Goal: Information Seeking & Learning: Learn about a topic

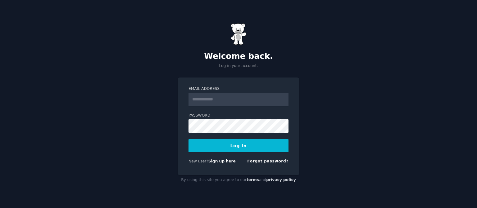
click at [206, 98] on input "Email Address" at bounding box center [238, 100] width 100 height 14
click at [142, 124] on div "Welcome back. Log in your account. Email Address * Password Log In New user? Si…" at bounding box center [238, 104] width 477 height 208
click at [224, 97] on input "*" at bounding box center [238, 100] width 100 height 14
type input "**********"
click at [237, 145] on button "Log In" at bounding box center [238, 145] width 100 height 13
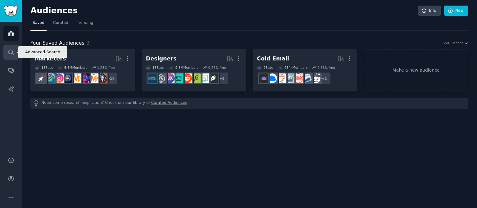
click at [9, 51] on icon "Sidebar" at bounding box center [11, 52] width 7 height 7
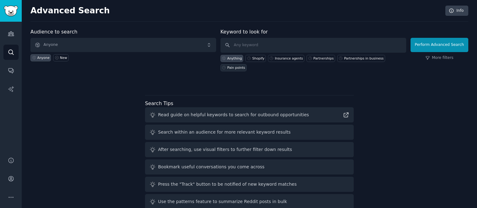
click at [245, 65] on div "Pain points" at bounding box center [236, 67] width 18 height 4
type input "Pain points"
click at [453, 59] on link "More filters" at bounding box center [439, 58] width 28 height 6
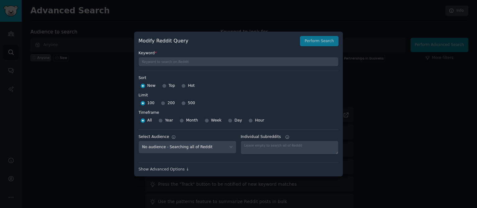
click at [185, 84] on div at bounding box center [183, 86] width 4 height 6
click at [184, 86] on input "Hot" at bounding box center [183, 86] width 4 height 4
radio input "true"
click at [168, 170] on div "Show Advanced Options ↓" at bounding box center [238, 170] width 200 height 6
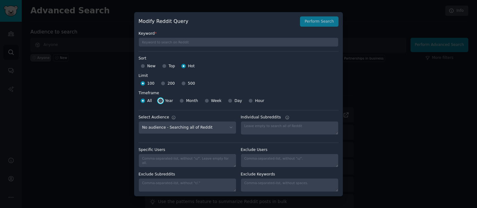
click at [160, 101] on input "Year" at bounding box center [160, 101] width 4 height 4
radio input "true"
click at [144, 102] on input "All" at bounding box center [143, 101] width 4 height 4
radio input "true"
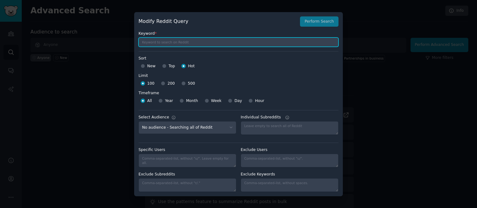
click at [172, 42] on input "text" at bounding box center [238, 42] width 200 height 9
type input "pain points"
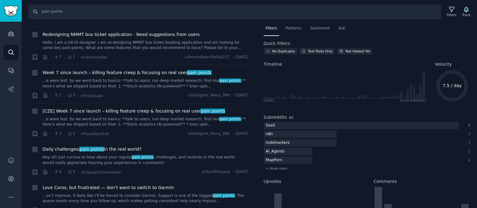
scroll to position [1397, 0]
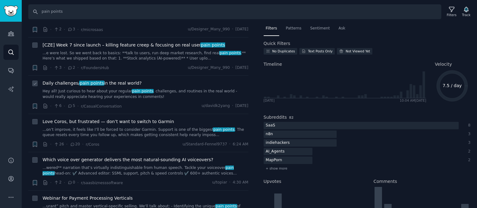
click at [68, 104] on icon at bounding box center [70, 106] width 6 height 4
click at [60, 80] on span "Daily challenges/ pain points in the real world?" at bounding box center [92, 83] width 99 height 7
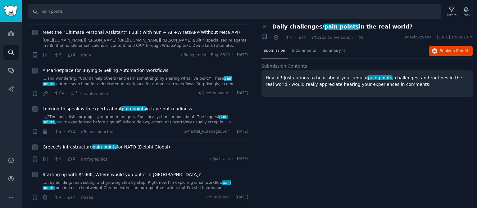
scroll to position [1707, 0]
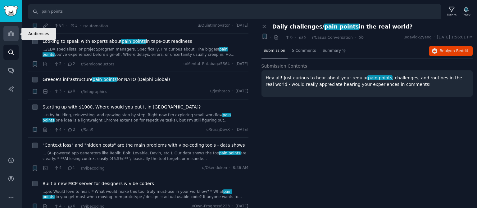
click at [13, 36] on icon "Sidebar" at bounding box center [11, 34] width 6 height 4
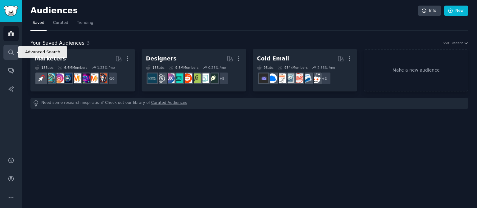
click at [13, 54] on icon "Sidebar" at bounding box center [11, 52] width 7 height 7
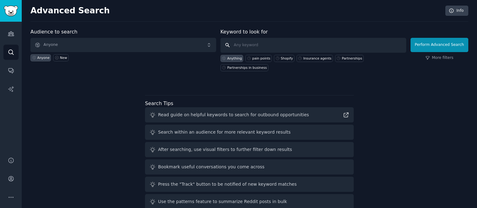
click at [283, 48] on input "text" at bounding box center [313, 45] width 186 height 15
type input "elder care"
click button "Perform Advanced Search" at bounding box center [439, 45] width 58 height 14
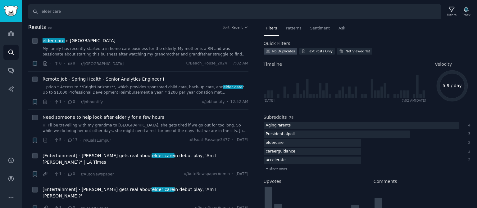
click at [274, 51] on div "No Duplicates" at bounding box center [283, 51] width 23 height 4
click at [77, 86] on link "...ption * Access to **BrightHorizons**, which provides sponsored child care, b…" at bounding box center [146, 90] width 206 height 11
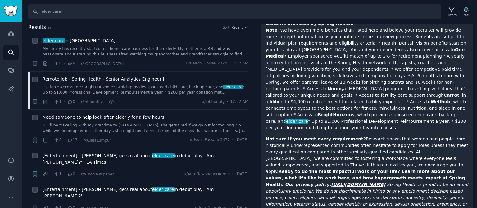
scroll to position [593, 0]
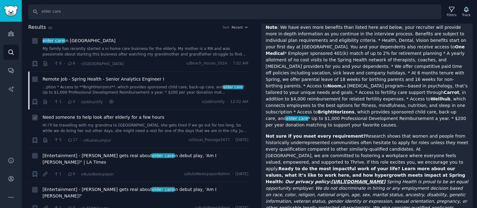
click at [106, 118] on span "Need someone to help look after elderly for a few hours" at bounding box center [104, 117] width 122 height 7
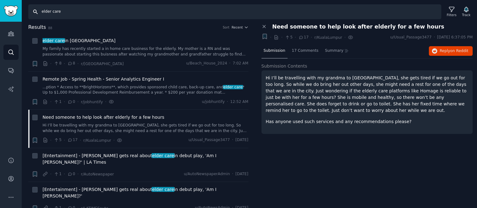
click at [64, 14] on input "elder care" at bounding box center [234, 11] width 413 height 15
type input "elder care business"
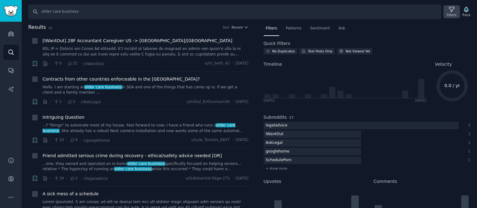
click at [451, 9] on icon at bounding box center [451, 9] width 5 height 5
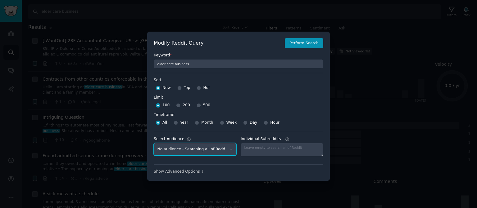
click at [230, 152] on select "No audience - Searching all of Reddit Marketers - 18 Subreddits Designers - 13 …" at bounding box center [195, 149] width 83 height 13
click at [383, 160] on div at bounding box center [238, 104] width 477 height 208
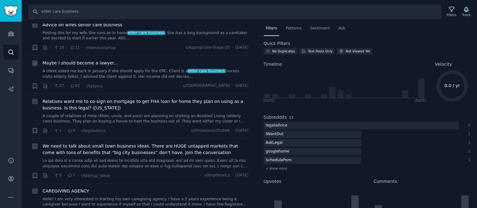
scroll to position [217, 0]
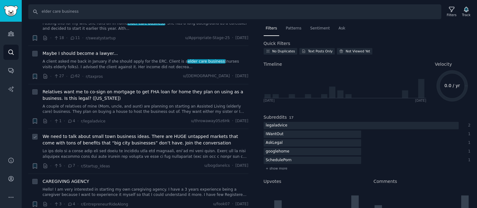
click at [136, 138] on span "We need to talk about small town business ideas. There are HUGE untapped market…" at bounding box center [146, 139] width 206 height 13
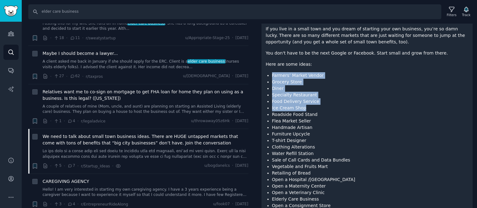
scroll to position [149, 0]
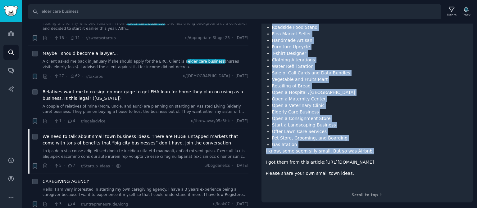
drag, startPoint x: 272, startPoint y: 75, endPoint x: 364, endPoint y: 150, distance: 119.2
click at [364, 150] on div "If you live in a small town and you dream of starting your own business, you’re…" at bounding box center [367, 64] width 203 height 250
copy div "Farmers’ Market Vendor Grocery Store Diner Specialty Restaurant Food Delivery S…"
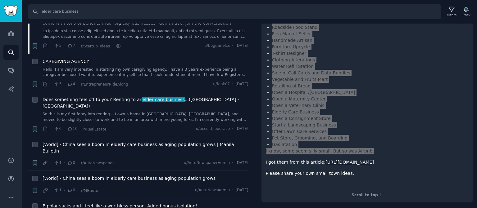
scroll to position [310, 0]
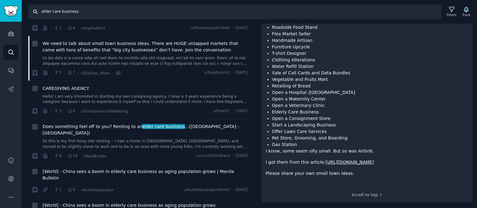
drag, startPoint x: 93, startPoint y: 15, endPoint x: 21, endPoint y: 8, distance: 71.7
click at [21, 8] on div "Audiences Search Conversations AI Reports Help Account More Search elder care b…" at bounding box center [238, 104] width 477 height 208
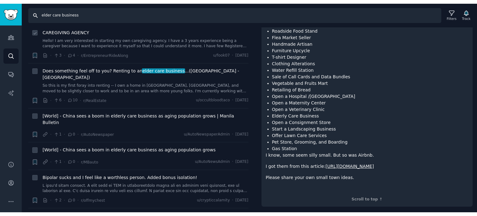
scroll to position [372, 0]
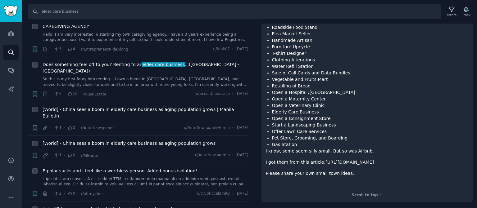
click at [373, 161] on link "https://wpamelia.com/business-ideas-small-towns/" at bounding box center [349, 162] width 48 height 5
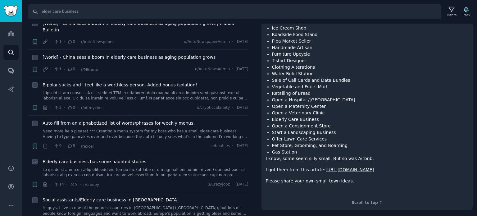
scroll to position [526, 0]
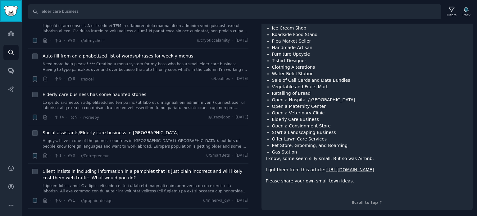
click at [13, 11] on img "Sidebar" at bounding box center [11, 11] width 14 height 11
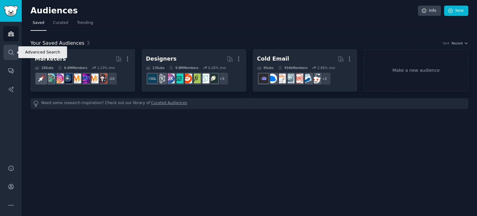
click at [11, 53] on icon "Sidebar" at bounding box center [11, 52] width 7 height 7
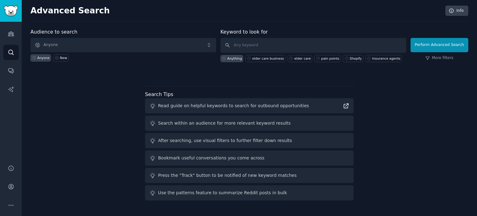
click at [344, 106] on icon at bounding box center [346, 105] width 7 height 7
click at [261, 44] on input "text" at bounding box center [313, 45] width 186 height 15
type input "print tshirts"
click button "Perform Advanced Search" at bounding box center [439, 45] width 58 height 14
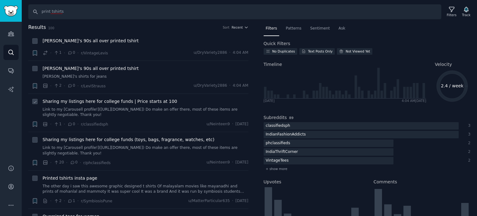
click at [101, 102] on span "Sharing my listings here for college funds | Price starts at 100" at bounding box center [110, 101] width 135 height 7
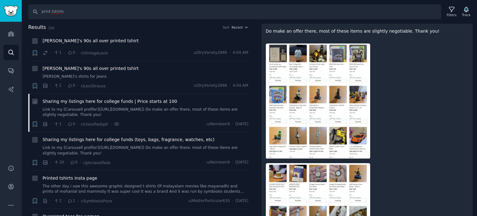
scroll to position [62, 0]
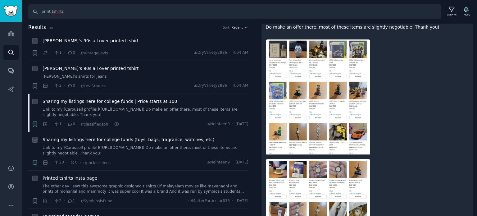
click at [124, 139] on span "Sharing my listings here for college funds (toys, bags, fragrance, watches, etc)" at bounding box center [129, 139] width 172 height 7
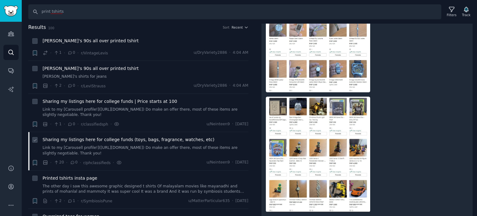
scroll to position [389, 0]
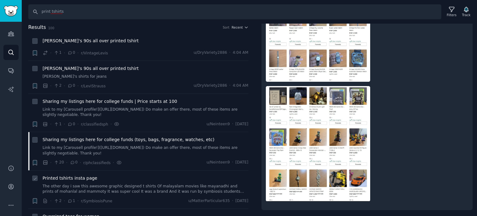
click at [65, 178] on span "Printed tshirts insta page" at bounding box center [70, 178] width 55 height 7
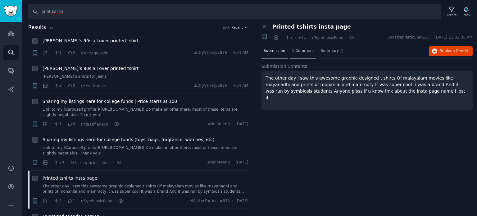
click at [304, 48] on span "1 Comment" at bounding box center [303, 51] width 22 height 6
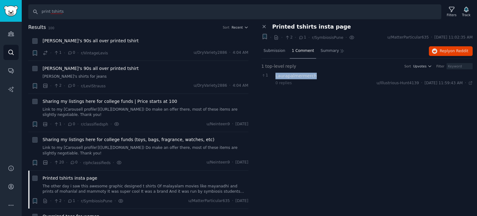
drag, startPoint x: 317, startPoint y: 76, endPoint x: 274, endPoint y: 75, distance: 42.5
click at [274, 75] on div "1 Laurapalmermerch 0 replies u/Illustrious-Hunt4139 · Thu 8/28/2025, 11:59:43 A…" at bounding box center [366, 78] width 211 height 17
copy div "Laurapalmermerch"
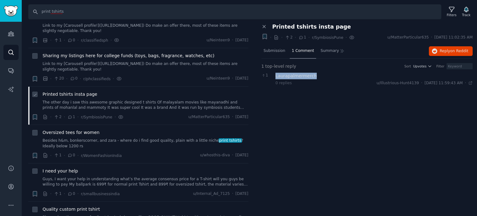
scroll to position [124, 0]
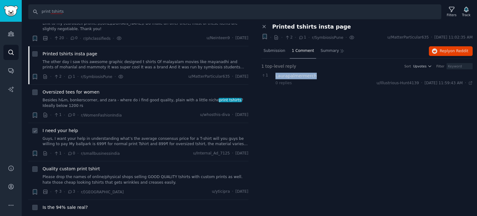
click at [76, 140] on link "Guys, I want your help in understanding what’s the average consensus price for …" at bounding box center [146, 141] width 206 height 11
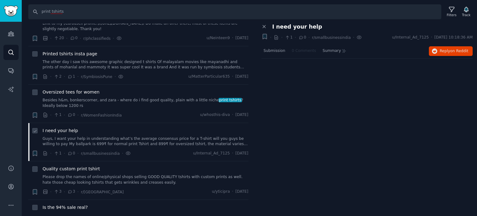
click at [75, 141] on link "Guys, I want your help in understanding what’s the average consensus price for …" at bounding box center [146, 141] width 206 height 11
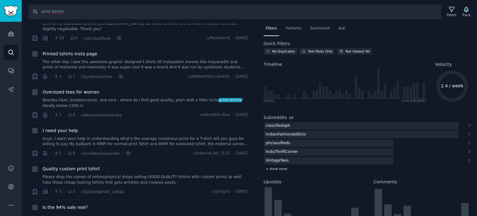
click at [278, 170] on div "+ show more" at bounding box center [367, 168] width 207 height 7
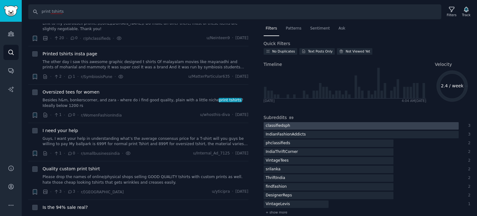
click at [282, 126] on div "classifiedsph" at bounding box center [278, 126] width 29 height 8
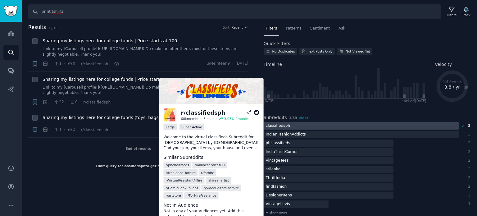
click at [196, 141] on p "Welcome to the virtual classifieds Subreddit for Filipinos by Filipinos! Find y…" at bounding box center [212, 142] width 96 height 16
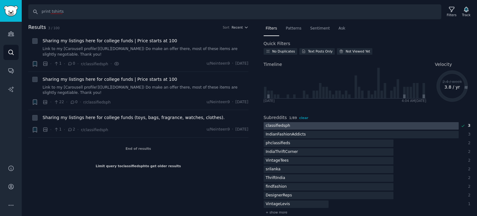
click at [274, 126] on div "classifiedsph" at bounding box center [278, 126] width 29 height 8
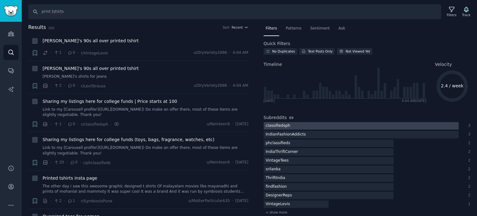
click at [291, 126] on div at bounding box center [361, 126] width 195 height 8
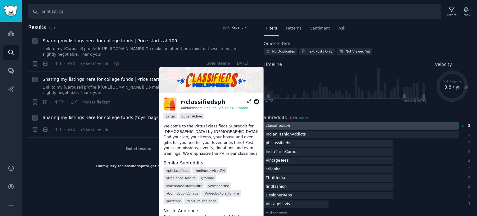
click at [223, 75] on img at bounding box center [211, 80] width 104 height 26
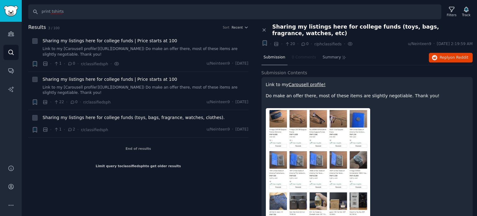
click at [227, 28] on div "Sort" at bounding box center [226, 27] width 7 height 4
click at [245, 26] on icon "button" at bounding box center [246, 27] width 4 height 4
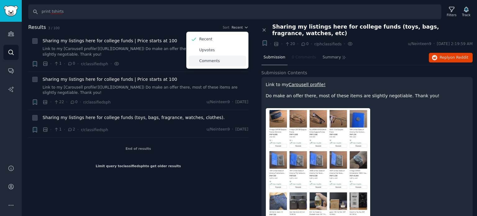
click at [207, 60] on p "Comments" at bounding box center [209, 61] width 20 height 6
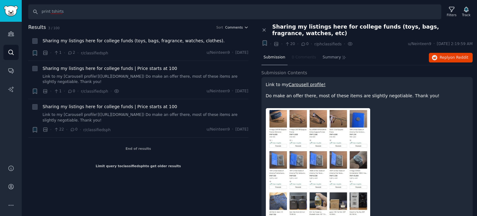
click at [247, 26] on icon "button" at bounding box center [246, 27] width 4 height 4
drag, startPoint x: 70, startPoint y: 14, endPoint x: 27, endPoint y: 14, distance: 42.5
click at [27, 14] on div "Search print tshirts Filters Track" at bounding box center [249, 9] width 455 height 19
type input "tshirt printing"
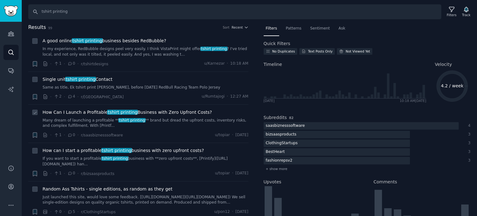
click at [55, 135] on icon at bounding box center [57, 135] width 6 height 4
click at [67, 134] on icon at bounding box center [70, 135] width 6 height 4
click at [91, 111] on span "How Can I Launch a Profitable tshirt printing Business with Zero Upfront Costs?" at bounding box center [127, 112] width 169 height 7
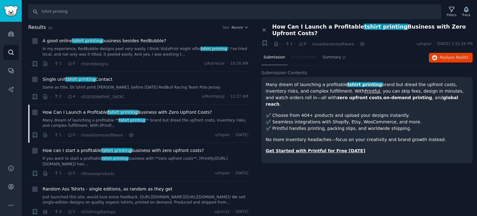
click at [292, 148] on link "Get Started with Printful for Free Today" at bounding box center [316, 150] width 100 height 5
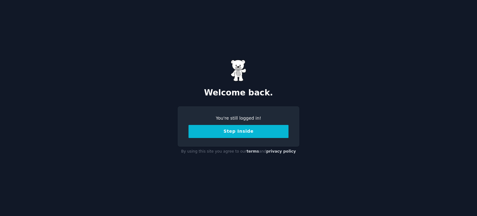
click at [236, 131] on button "Step Inside" at bounding box center [238, 131] width 100 height 13
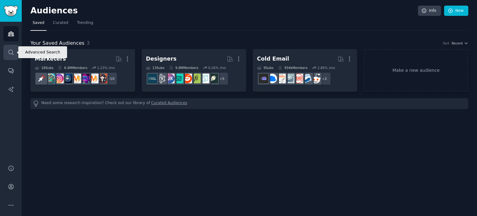
click at [10, 52] on icon "Sidebar" at bounding box center [11, 52] width 7 height 7
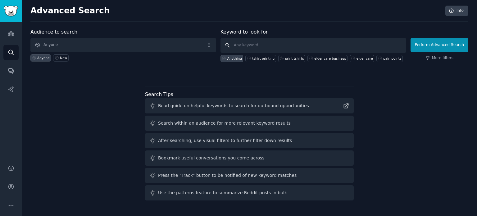
click at [245, 44] on input "text" at bounding box center [313, 45] width 186 height 15
click at [356, 58] on div "elder care" at bounding box center [364, 58] width 16 height 4
type input "elder care"
click at [437, 43] on button "Perform Advanced Search" at bounding box center [439, 45] width 58 height 14
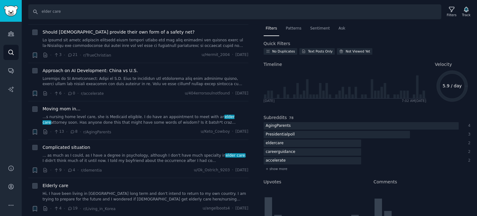
scroll to position [1086, 0]
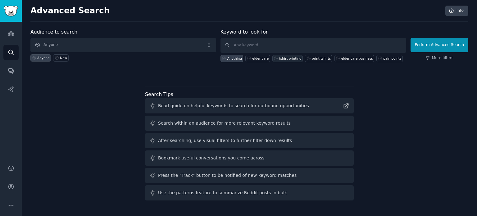
click at [280, 58] on div "tshirt printing" at bounding box center [290, 58] width 22 height 4
click at [269, 46] on input "tshirt printing" at bounding box center [313, 45] width 186 height 15
type input "tshirt printing ideas"
click button "Perform Advanced Search" at bounding box center [439, 45] width 58 height 14
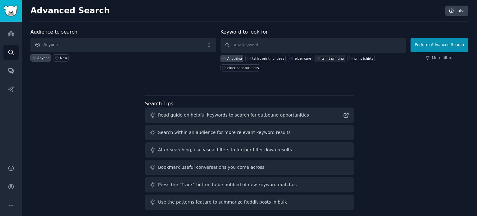
click at [333, 61] on div "tshirt printing" at bounding box center [329, 58] width 30 height 7
type input "tshirt printing"
click at [435, 42] on button "Perform Advanced Search" at bounding box center [439, 45] width 58 height 14
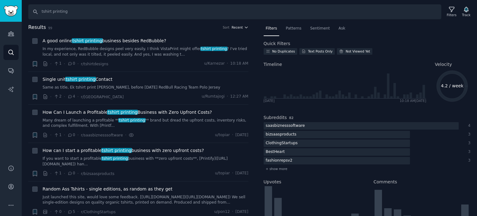
click at [244, 27] on icon "button" at bounding box center [246, 27] width 4 height 4
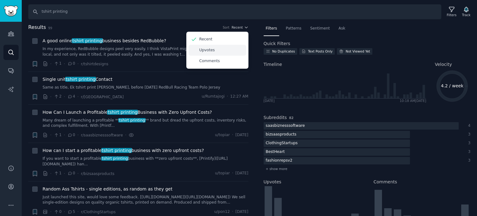
click at [214, 49] on div "Upvotes" at bounding box center [217, 50] width 58 height 11
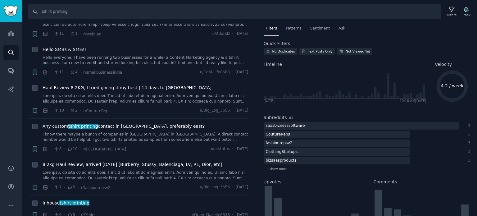
scroll to position [621, 0]
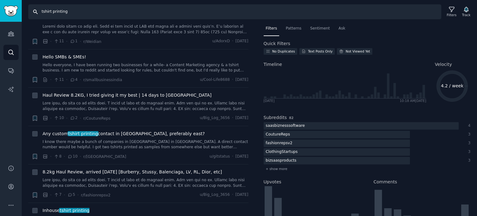
click at [42, 13] on input "tshirt printing" at bounding box center [234, 11] width 413 height 15
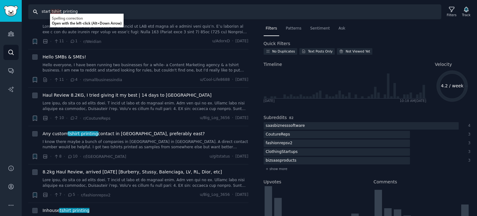
type input "start tshirt printing"
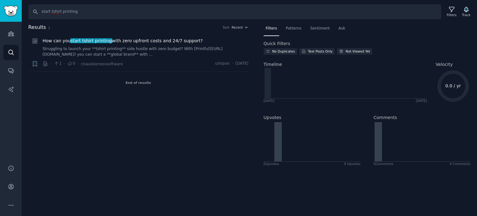
click at [135, 41] on span "How can you start tshirt printing with zero upfront costs and 24/7 support?" at bounding box center [123, 41] width 160 height 7
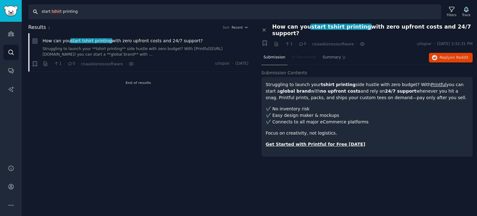
click at [53, 13] on input "start tshirt printing" at bounding box center [234, 11] width 413 height 15
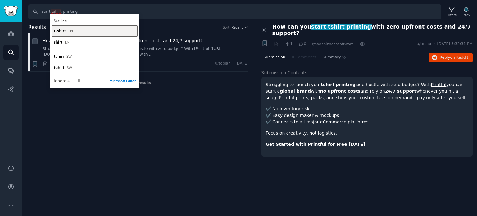
click at [59, 34] on button "t-shirt EN" at bounding box center [95, 30] width 86 height 11
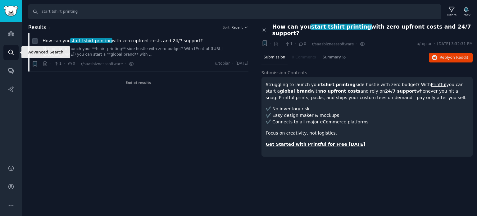
click at [9, 50] on icon "Sidebar" at bounding box center [11, 52] width 7 height 7
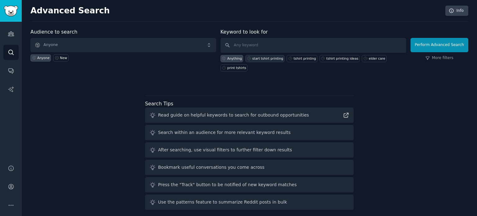
click at [261, 60] on div "start tshirt printing" at bounding box center [267, 58] width 31 height 4
click at [248, 47] on input "start tshirt printing" at bounding box center [313, 45] width 186 height 15
click at [246, 46] on input "start tshirt printing" at bounding box center [313, 45] width 186 height 15
click at [237, 47] on input "start t-shirt printing" at bounding box center [313, 45] width 186 height 15
type input "how to start t-shirt printing"
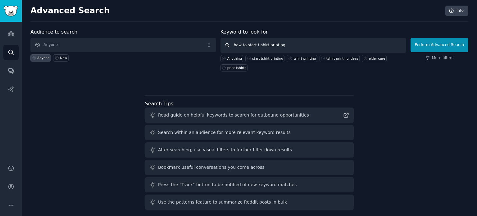
click button "Perform Advanced Search" at bounding box center [439, 45] width 58 height 14
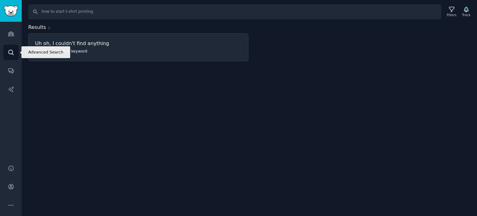
click at [9, 50] on icon "Sidebar" at bounding box center [10, 52] width 5 height 5
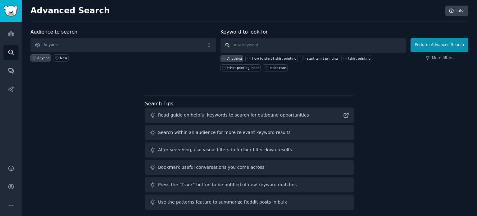
click at [274, 46] on input "text" at bounding box center [313, 45] width 186 height 15
type input "t-shirt printing business"
click button "Perform Advanced Search" at bounding box center [439, 45] width 58 height 14
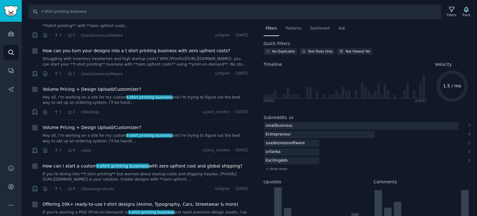
scroll to position [69, 0]
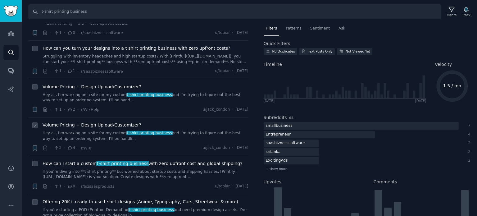
click at [74, 125] on span "Volume Pricing + Design Upload/Customizer?" at bounding box center [92, 125] width 99 height 7
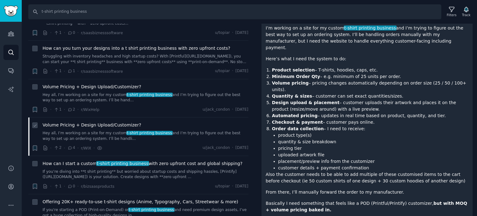
scroll to position [64, 0]
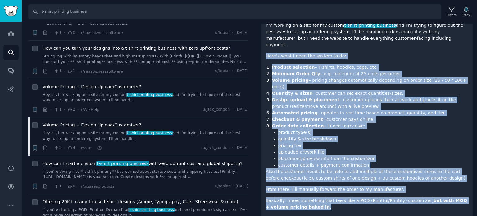
drag, startPoint x: 266, startPoint y: 50, endPoint x: 443, endPoint y: 192, distance: 227.2
click at [443, 192] on div "Hey all, I’m working on a site for my custom t-shirt printing business and I’m …" at bounding box center [367, 125] width 203 height 228
copy div "Here’s what I need the system to do: Product selection – T-shirts, hoodies, cap…"
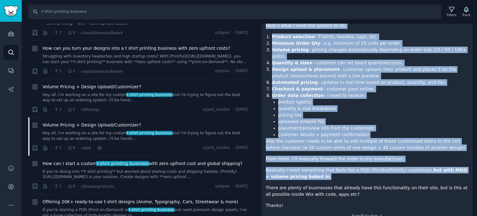
scroll to position [0, 0]
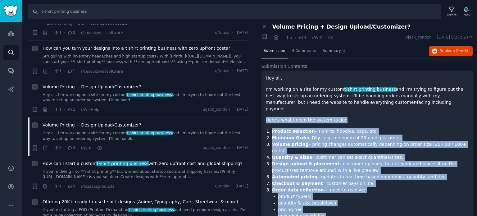
click at [382, 187] on li "Order data collection – I need to receive: product type(s) quantity & size brea…" at bounding box center [370, 210] width 196 height 46
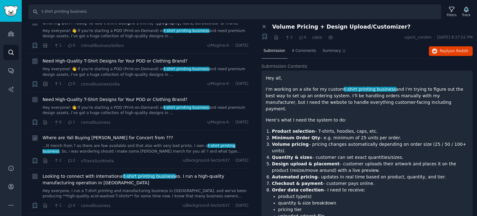
scroll to position [349, 0]
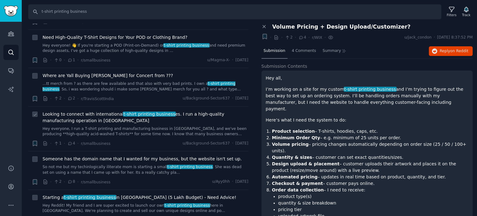
click at [68, 114] on span "Looking to connect with international t-shirt printing business es. I run a hig…" at bounding box center [146, 117] width 206 height 13
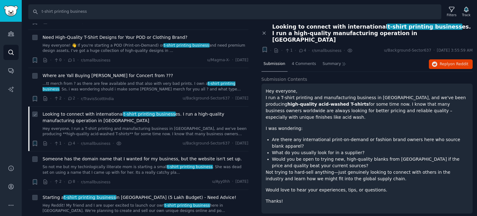
click at [68, 143] on icon at bounding box center [70, 143] width 6 height 4
click at [68, 142] on icon at bounding box center [70, 143] width 6 height 4
click at [298, 48] on icon at bounding box center [301, 50] width 6 height 4
click at [299, 48] on icon at bounding box center [301, 50] width 6 height 4
click at [298, 61] on span "4 Comments" at bounding box center [304, 64] width 24 height 6
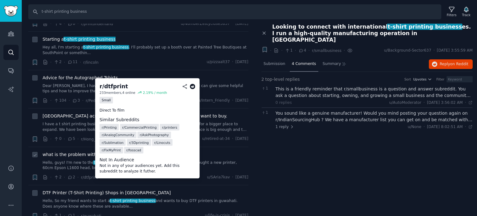
scroll to position [659, 0]
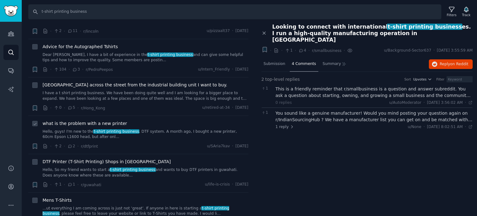
click at [74, 120] on span "what is the problem with a new printer" at bounding box center [85, 123] width 84 height 7
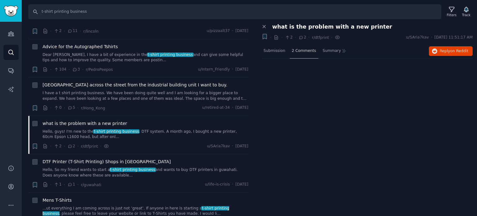
click at [305, 50] on span "2 Comments" at bounding box center [304, 51] width 24 height 6
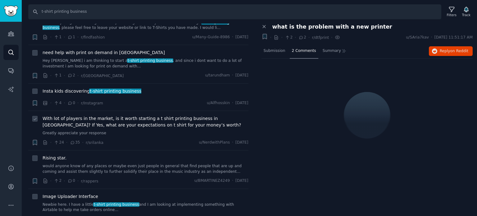
scroll to position [876, 0]
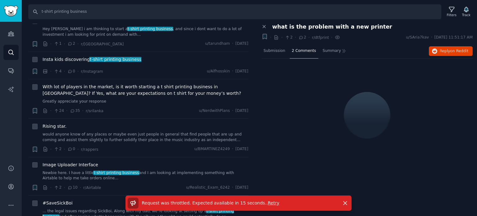
click at [268, 203] on span "Retry" at bounding box center [273, 202] width 11 height 5
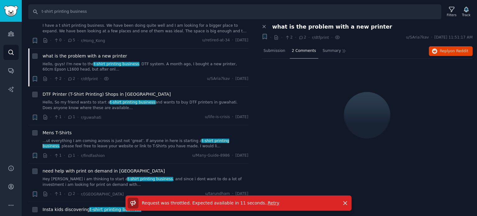
scroll to position [721, 0]
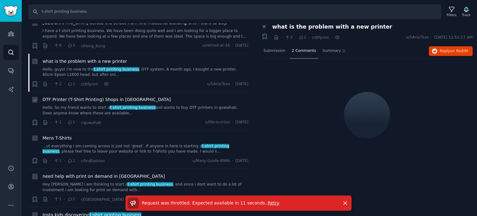
click at [58, 96] on span "DTF Printer (T-Shirt Printing) Shops in Guwahati" at bounding box center [107, 99] width 128 height 7
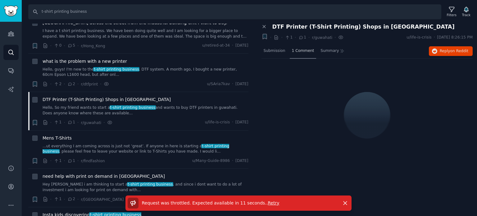
click at [292, 49] on span "1 Comment" at bounding box center [303, 51] width 22 height 6
click at [82, 58] on span "what is the problem with a new printer" at bounding box center [85, 61] width 84 height 7
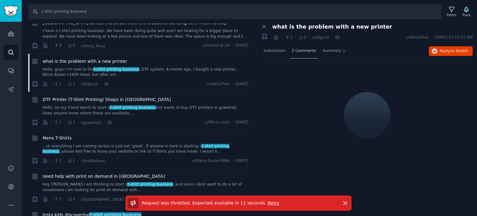
click at [296, 51] on span "2 Comments" at bounding box center [304, 51] width 24 height 6
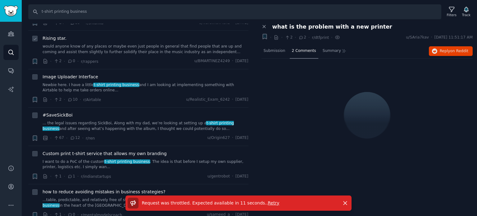
scroll to position [969, 0]
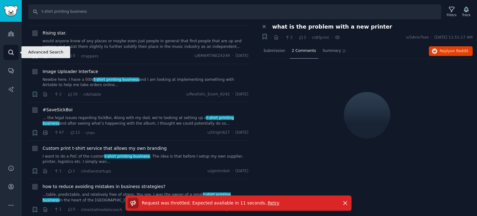
click at [11, 54] on icon "Sidebar" at bounding box center [11, 52] width 7 height 7
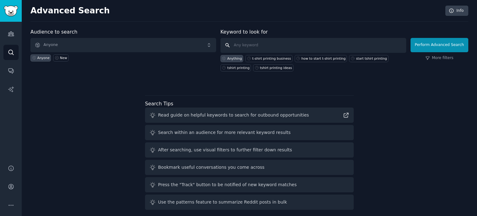
click at [275, 46] on input "text" at bounding box center [313, 45] width 186 height 15
type input "t-shirt printing machine"
click button "Perform Advanced Search" at bounding box center [439, 45] width 58 height 14
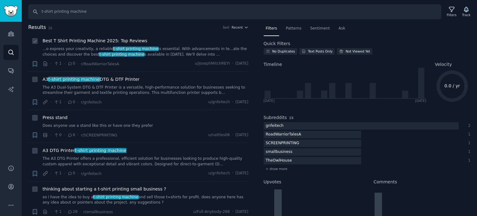
click at [55, 52] on link "...o express your creativity, a reliable t-shirt printing machine is essential.…" at bounding box center [146, 51] width 206 height 11
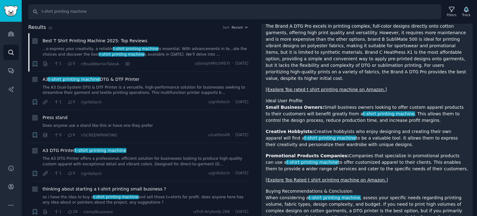
scroll to position [948, 0]
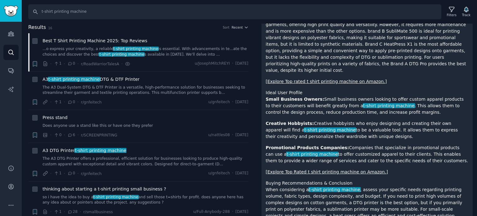
click at [341, 169] on link "[Explore Top Rated t shirt printing machine on Amazon.]" at bounding box center [327, 171] width 122 height 5
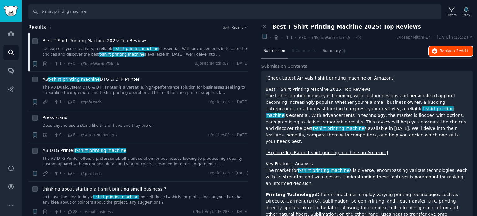
click at [450, 54] on button "Reply on Reddit" at bounding box center [451, 51] width 44 height 10
